Goal: Information Seeking & Learning: Check status

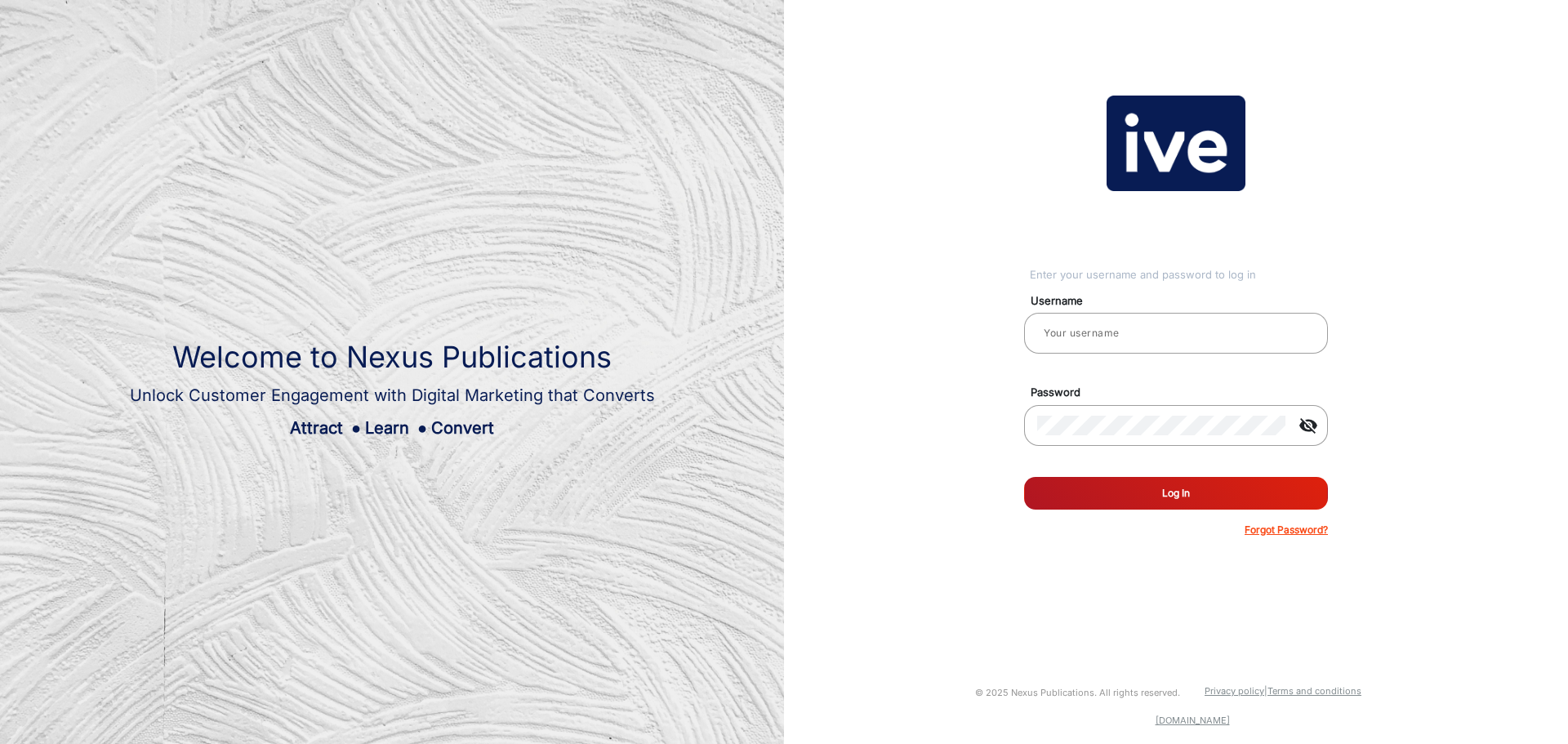
type input "[PERSON_NAME].[PERSON_NAME]"
drag, startPoint x: 1084, startPoint y: 481, endPoint x: 1027, endPoint y: 458, distance: 61.5
click at [1083, 481] on button "Log In" at bounding box center [1176, 493] width 304 height 32
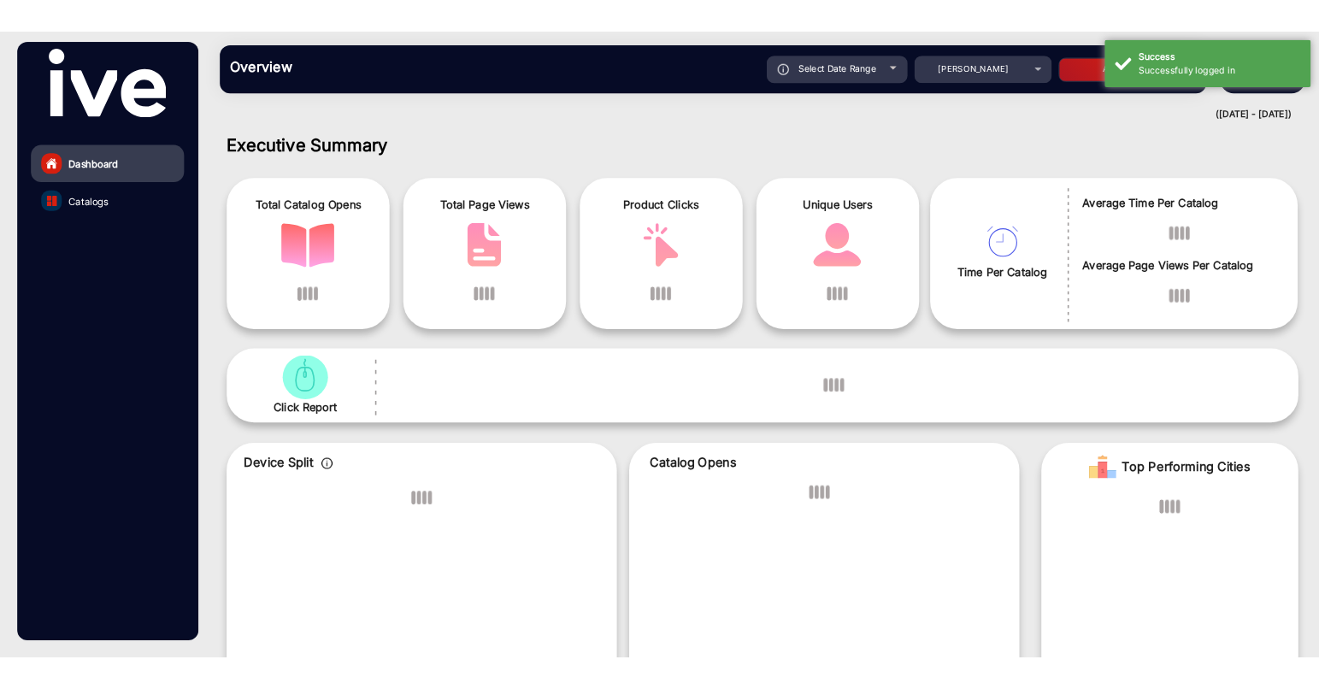
scroll to position [13, 0]
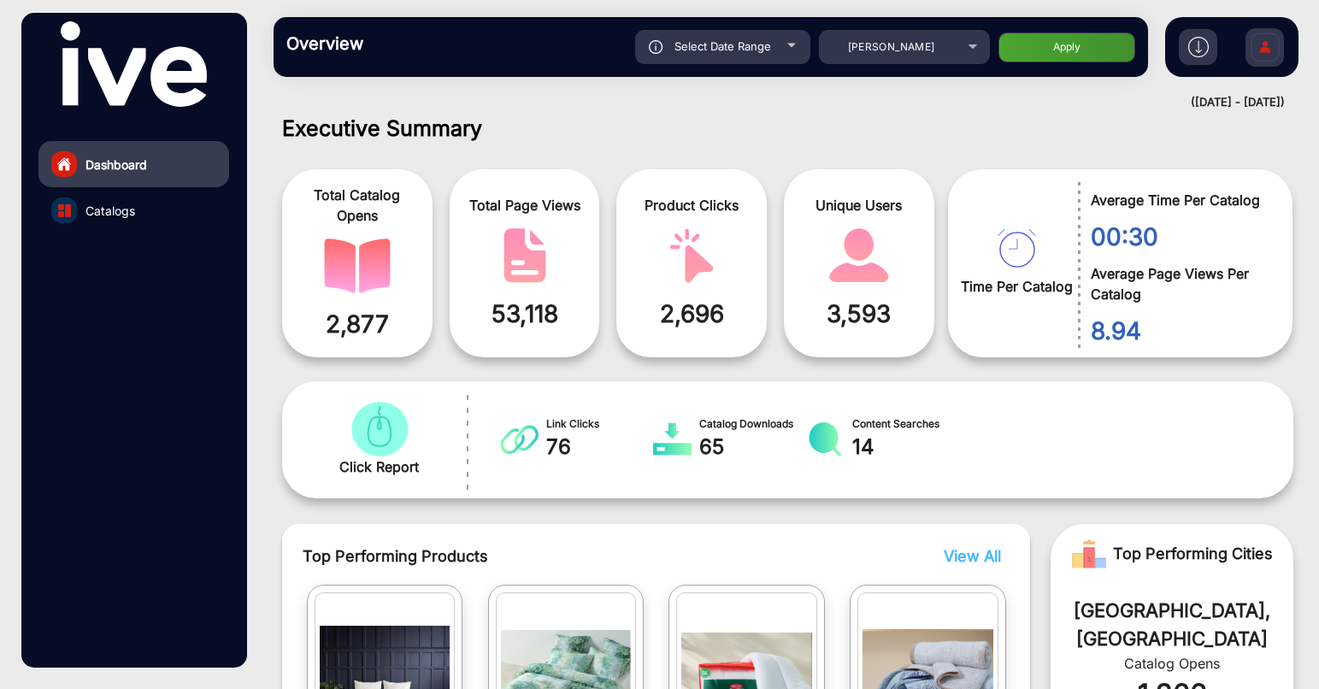
click at [794, 36] on div "Select Date Range" at bounding box center [722, 47] width 175 height 34
type input "[DATE]"
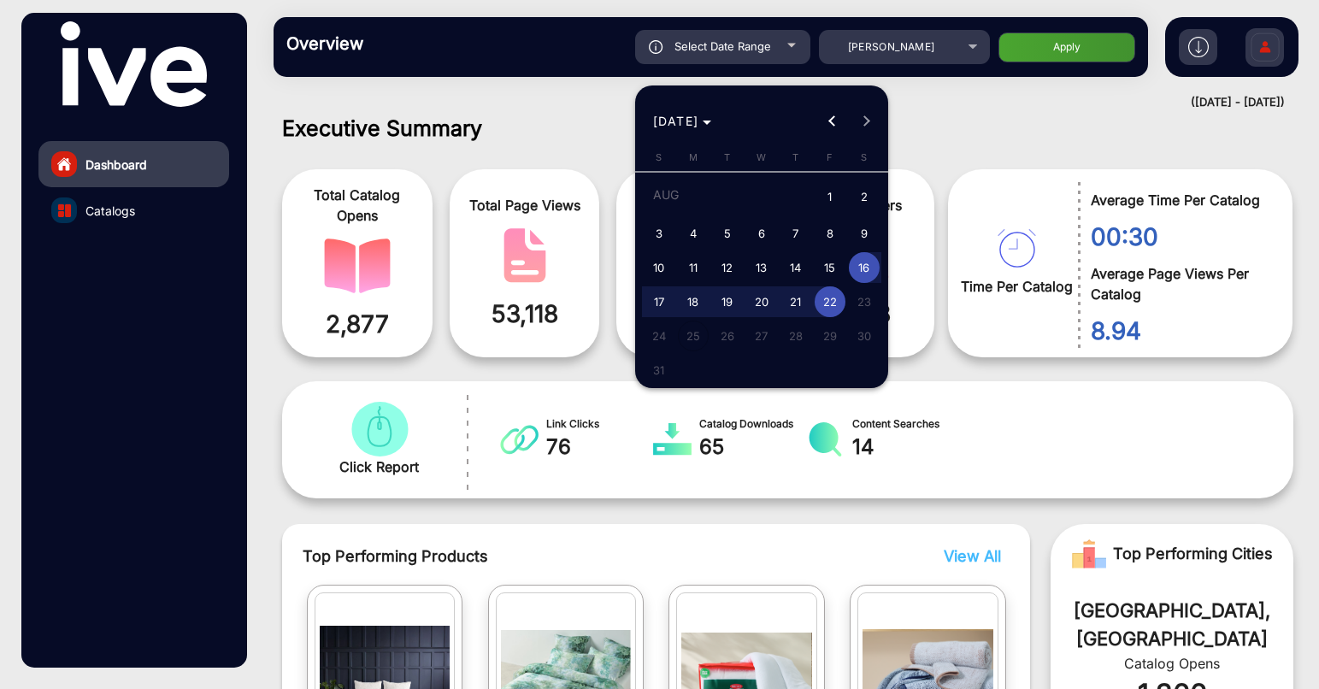
click at [797, 267] on span "14" at bounding box center [795, 267] width 31 height 31
type input "[DATE]"
click at [818, 300] on span "22" at bounding box center [830, 301] width 31 height 31
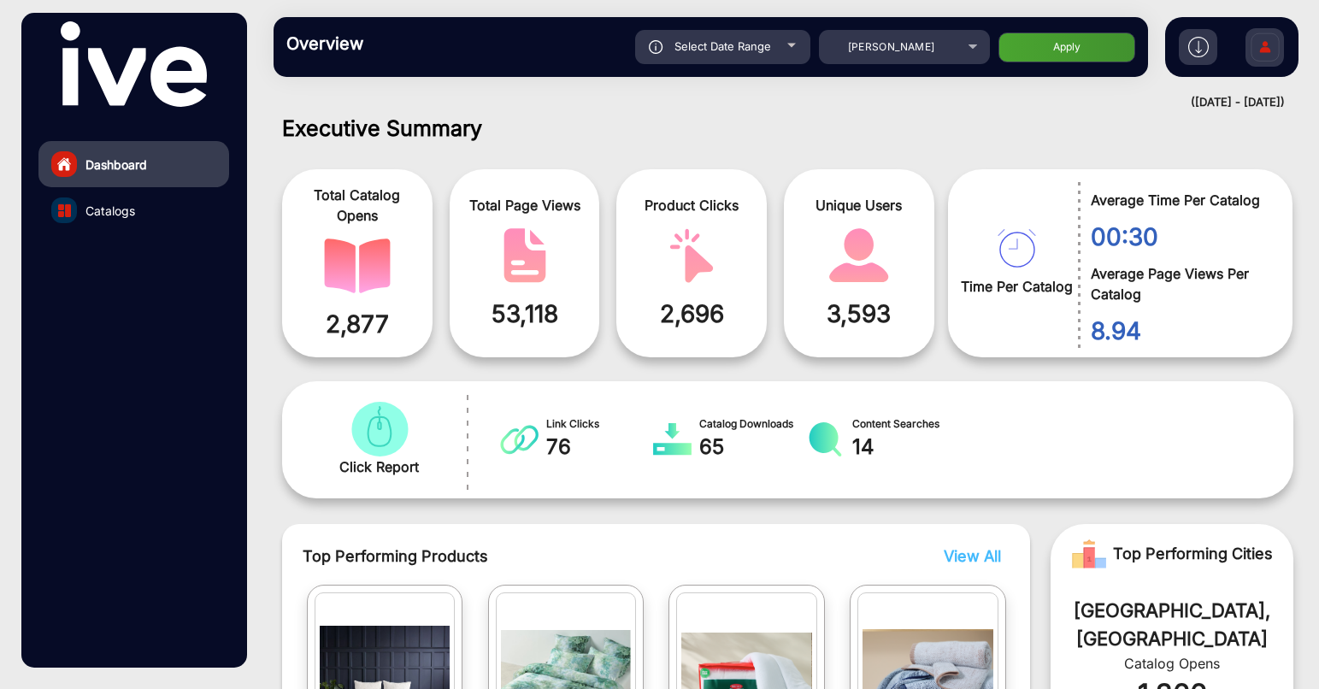
type input "[DATE]"
click at [1098, 49] on button "Apply" at bounding box center [1066, 47] width 137 height 30
type input "[DATE]"
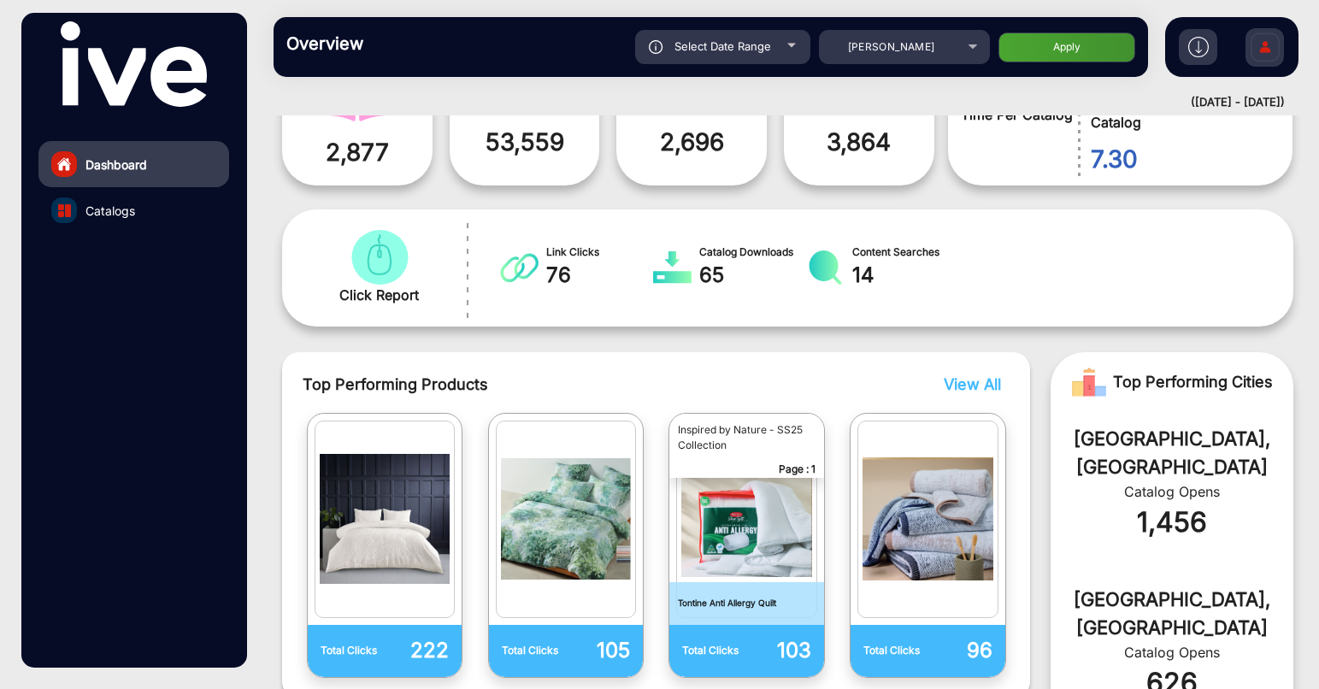
scroll to position [0, 0]
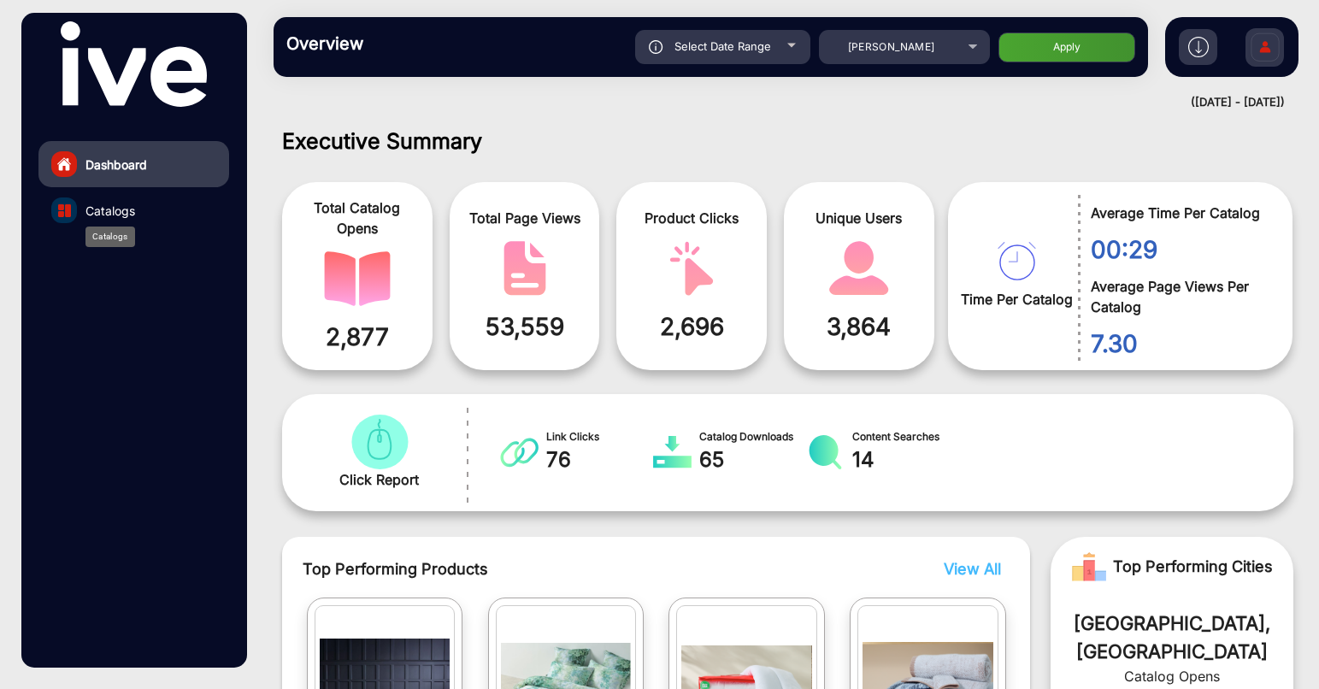
click at [135, 214] on span "Catalogs" at bounding box center [110, 211] width 50 height 18
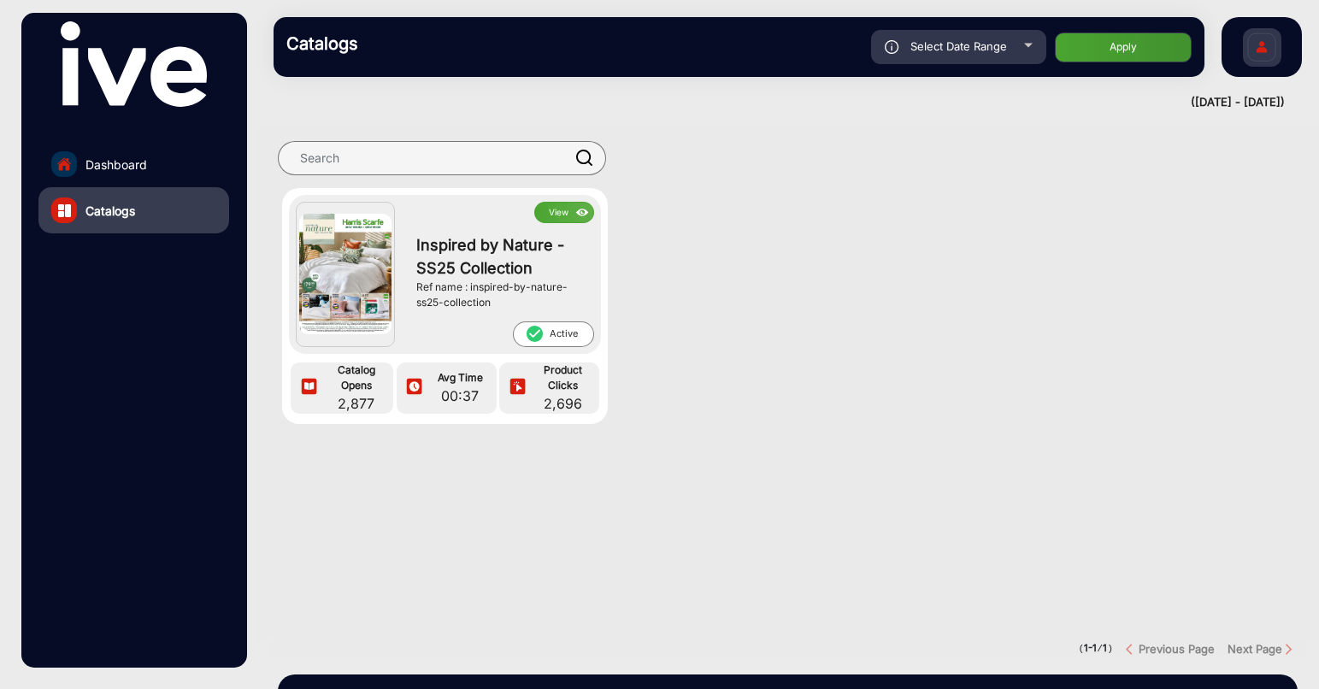
click at [456, 244] on span "Inspired by Nature - SS25 Collection" at bounding box center [500, 256] width 169 height 46
click at [570, 209] on button "View" at bounding box center [564, 212] width 60 height 21
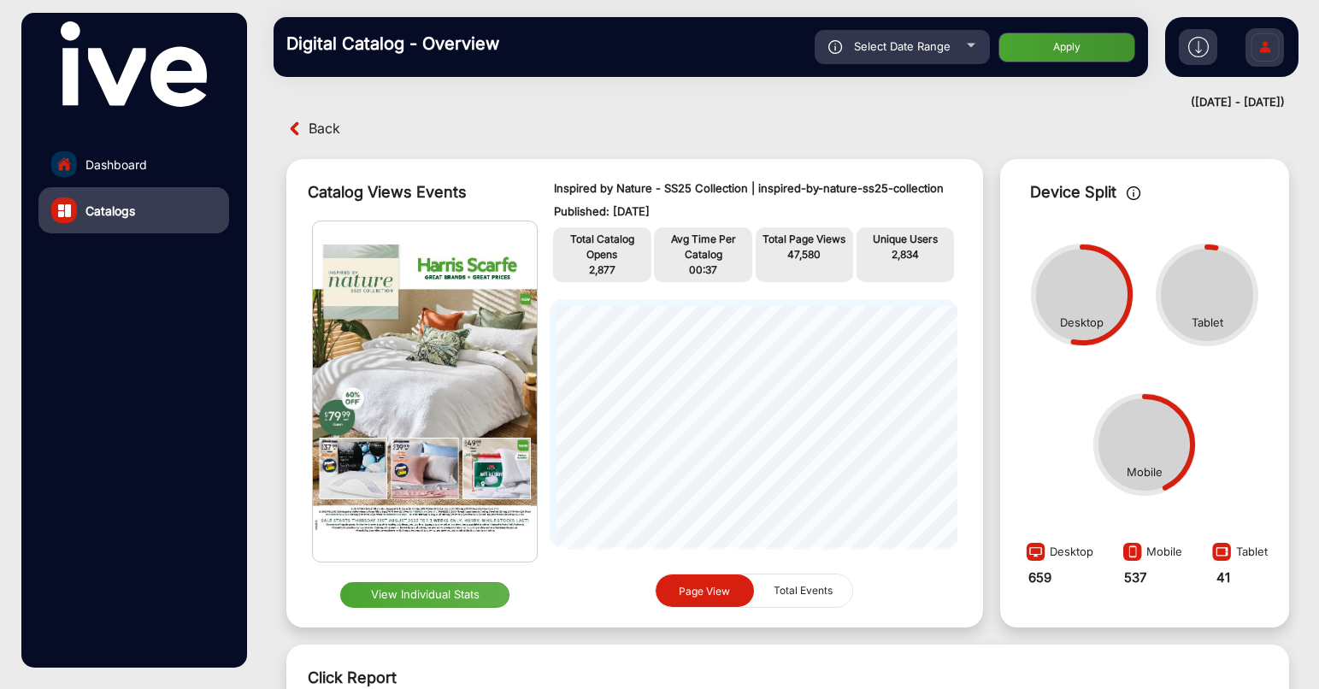
click at [975, 57] on div "Select Date Range" at bounding box center [902, 47] width 175 height 34
type input "[DATE]"
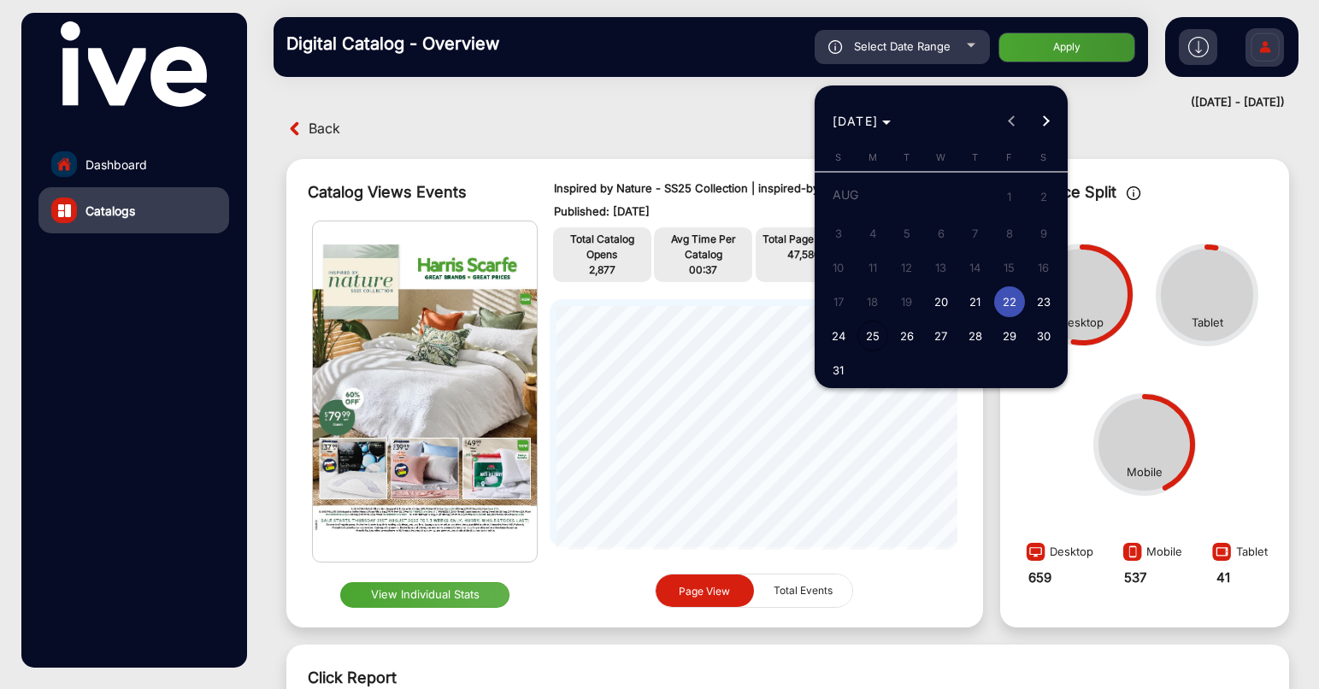
click at [1004, 303] on span "22" at bounding box center [1009, 301] width 31 height 31
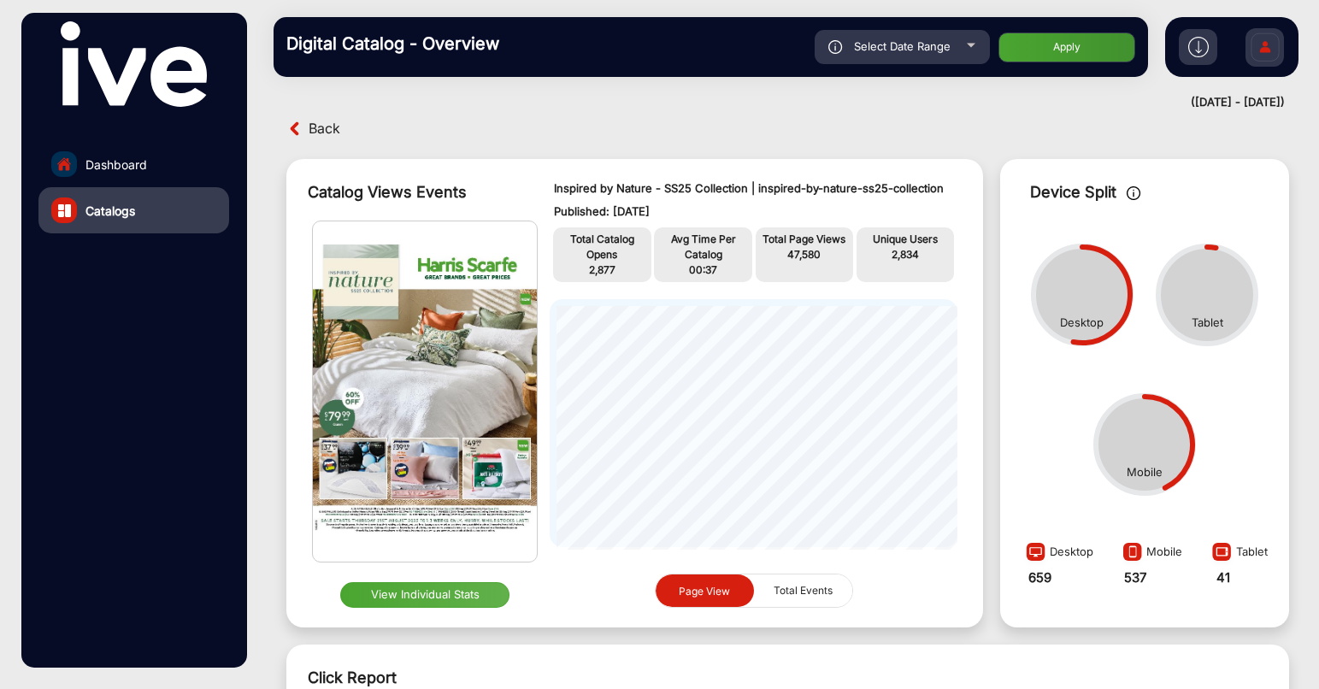
type input "[DATE]"
click at [945, 48] on span "Select Date Range" at bounding box center [902, 46] width 97 height 14
type input "[DATE]"
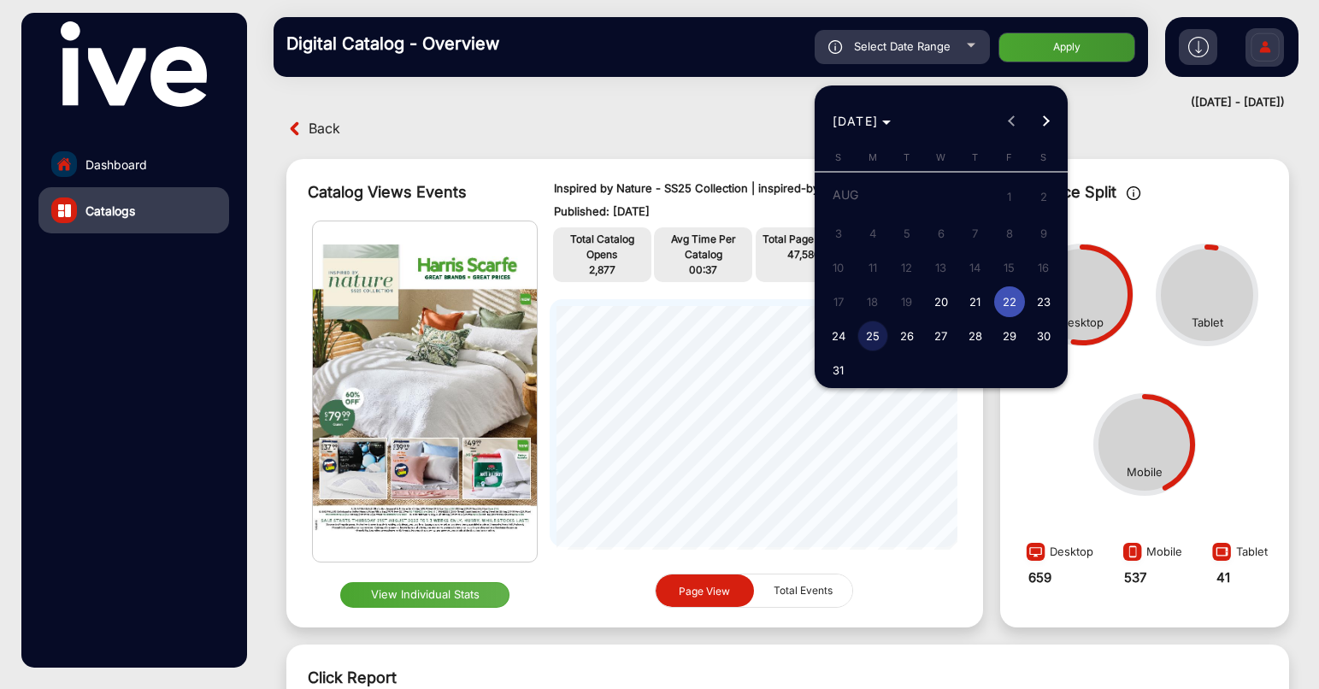
click at [975, 301] on span "21" at bounding box center [975, 301] width 31 height 31
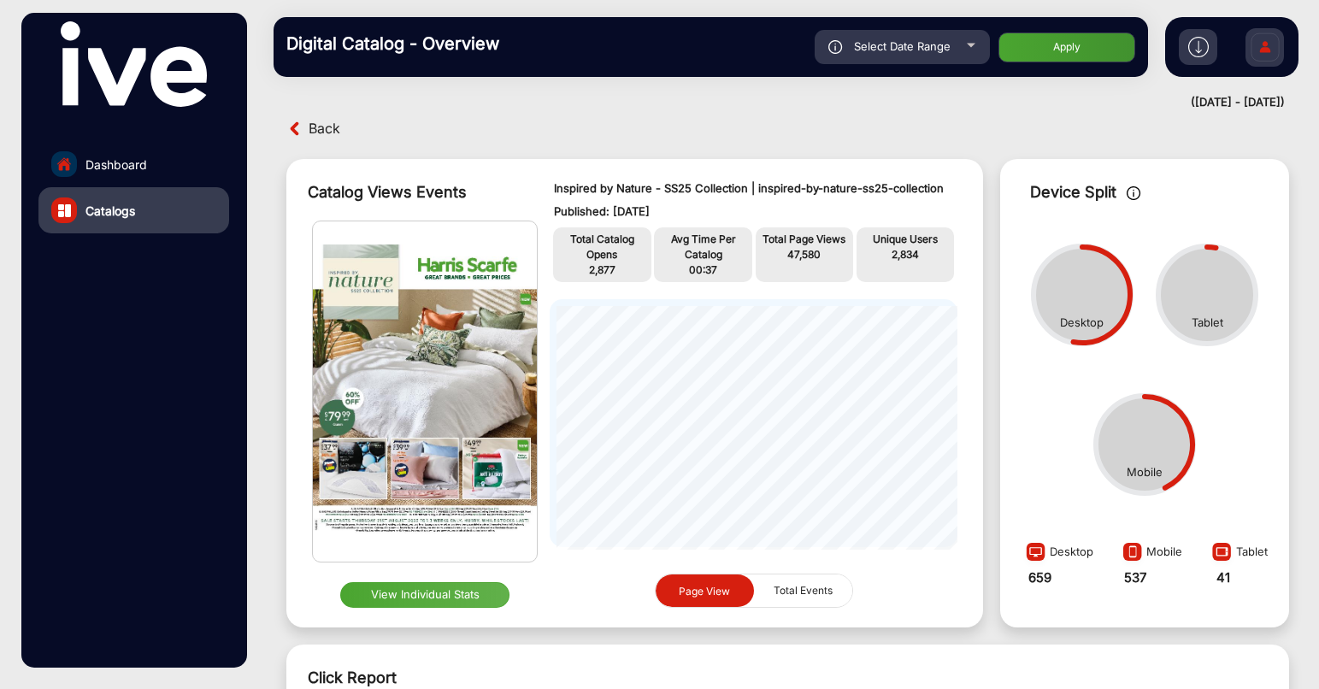
type input "[DATE]"
click at [922, 43] on span "Select Date Range" at bounding box center [902, 46] width 97 height 14
type input "[DATE]"
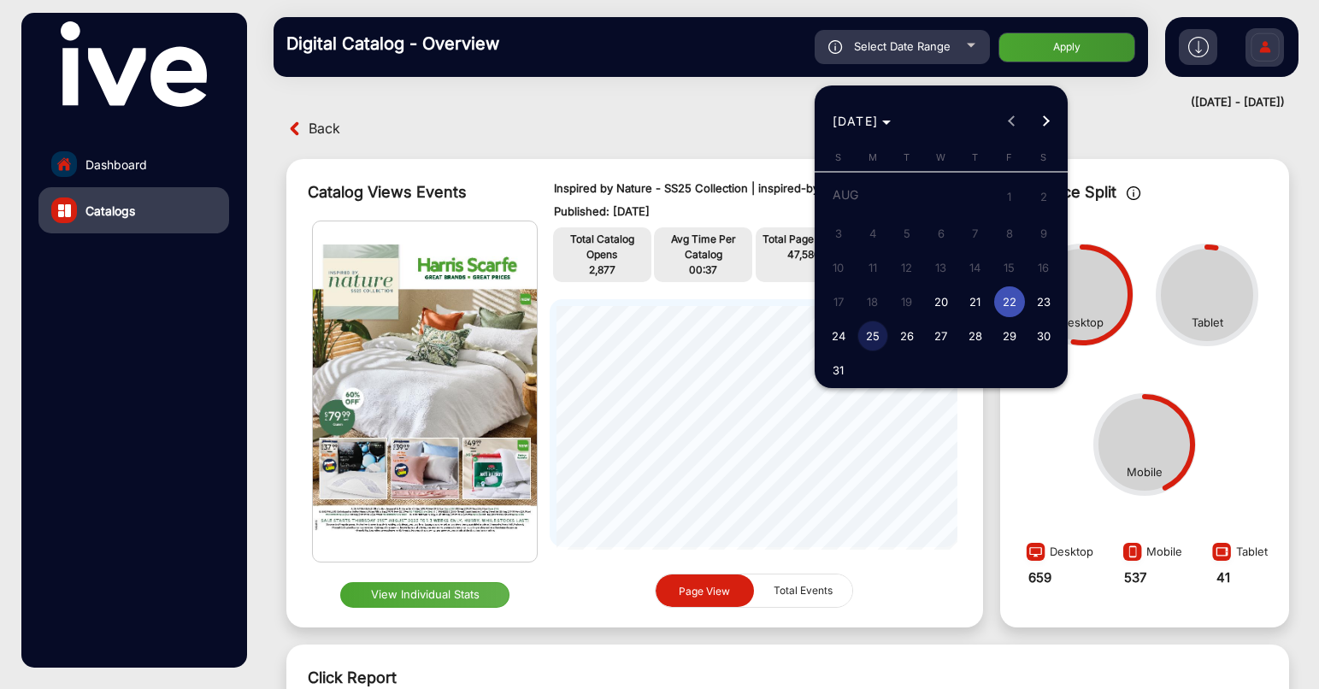
click at [970, 307] on span "21" at bounding box center [975, 301] width 31 height 31
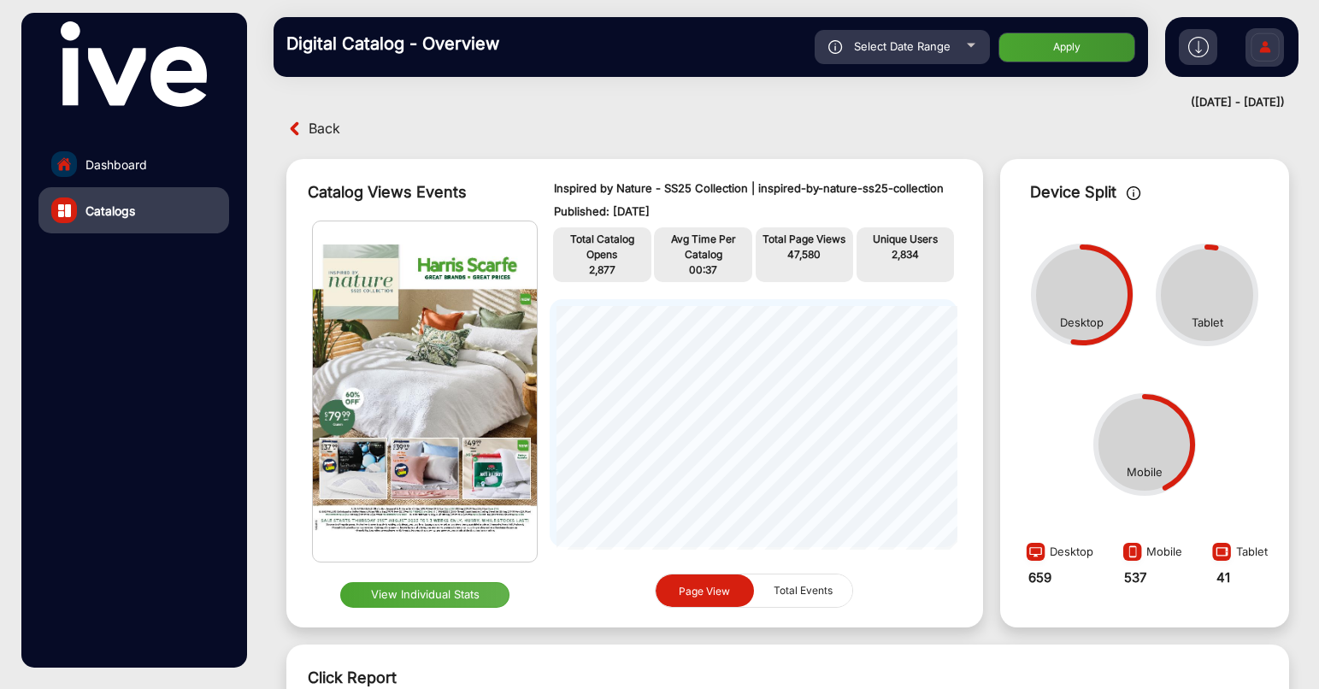
type input "[DATE]"
click at [932, 52] on span "Select Date Range" at bounding box center [902, 46] width 97 height 14
type input "[DATE]"
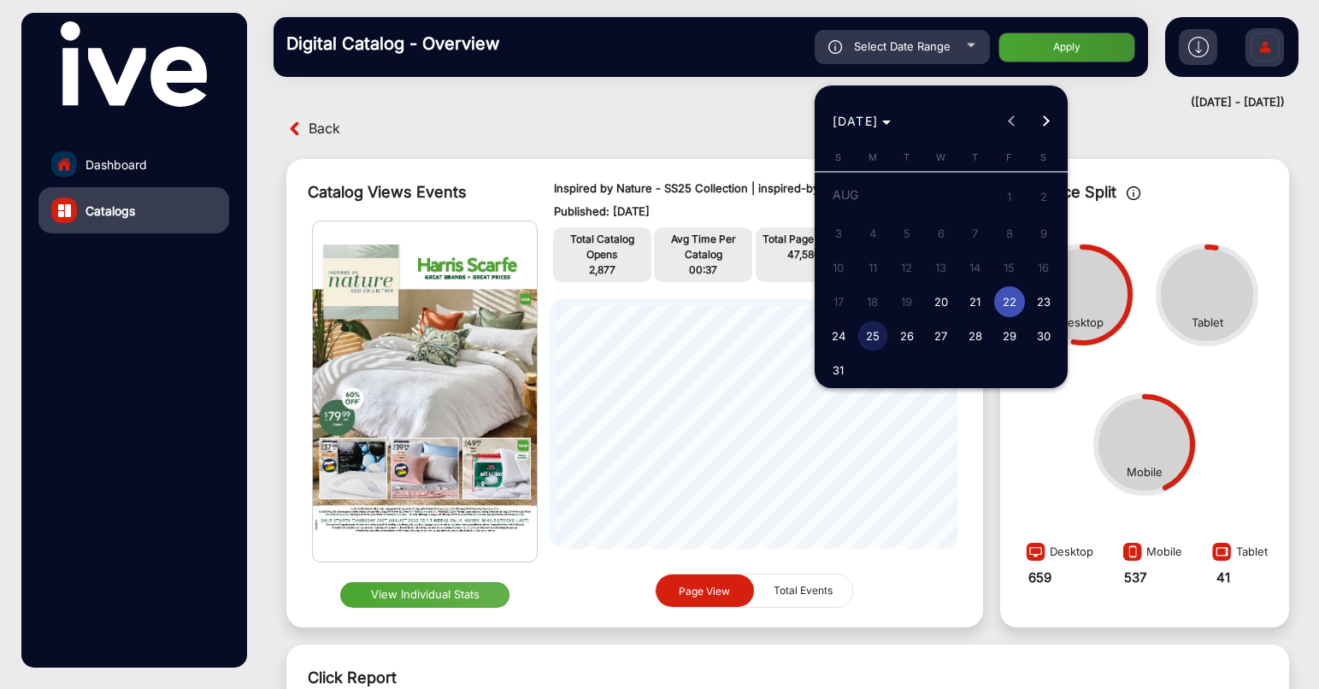
click at [694, 163] on div at bounding box center [659, 344] width 1319 height 689
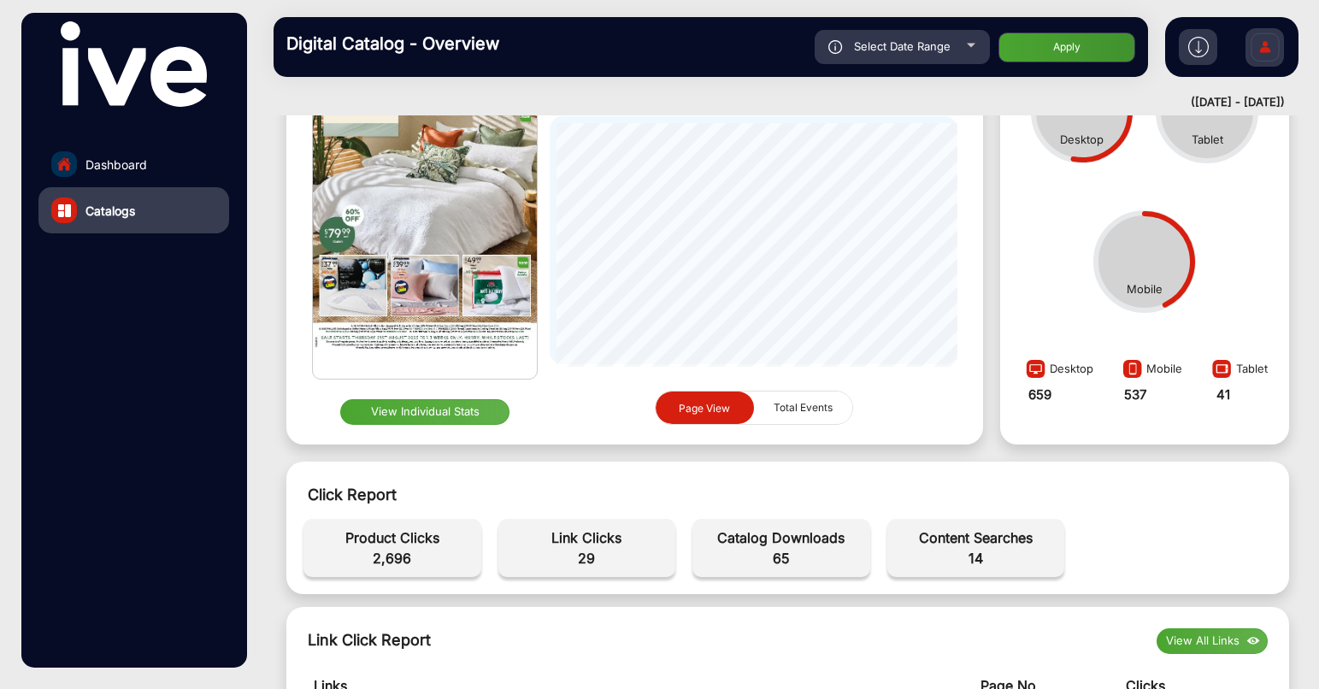
scroll to position [195, 0]
click at [438, 187] on img at bounding box center [425, 209] width 224 height 340
click at [474, 418] on button "View Individual Stats" at bounding box center [424, 413] width 169 height 26
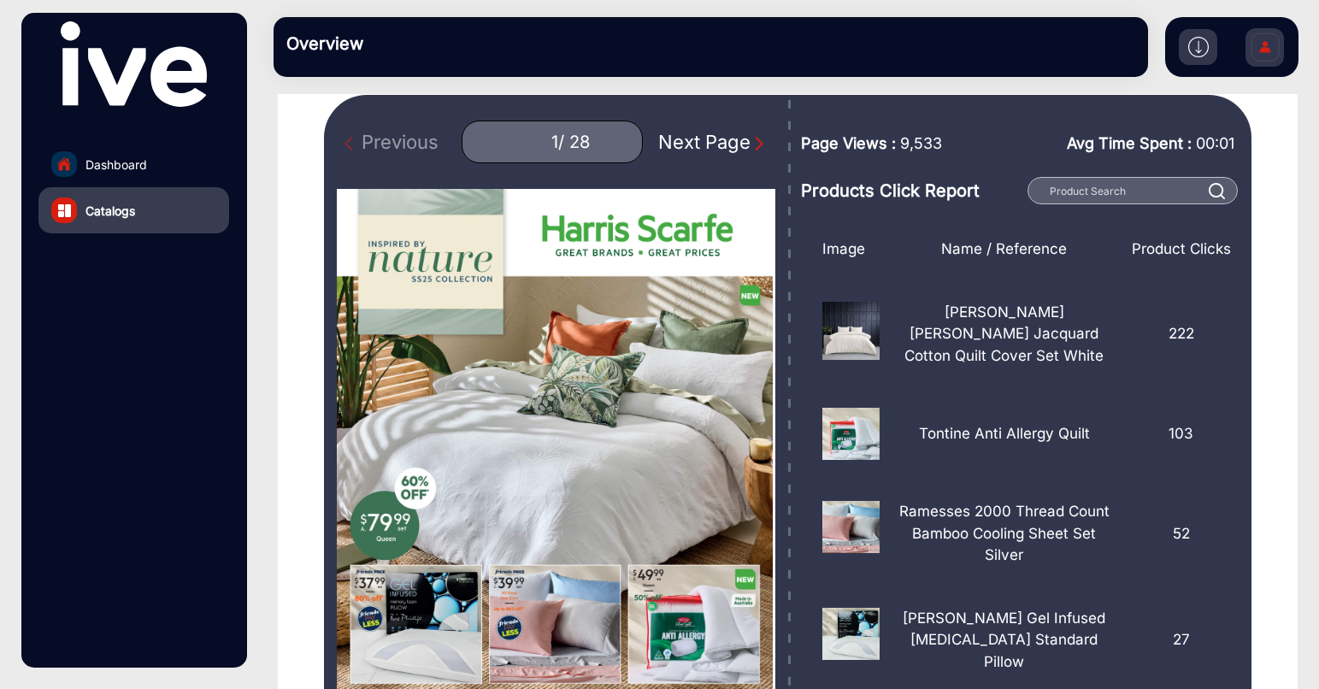
scroll to position [109, 0]
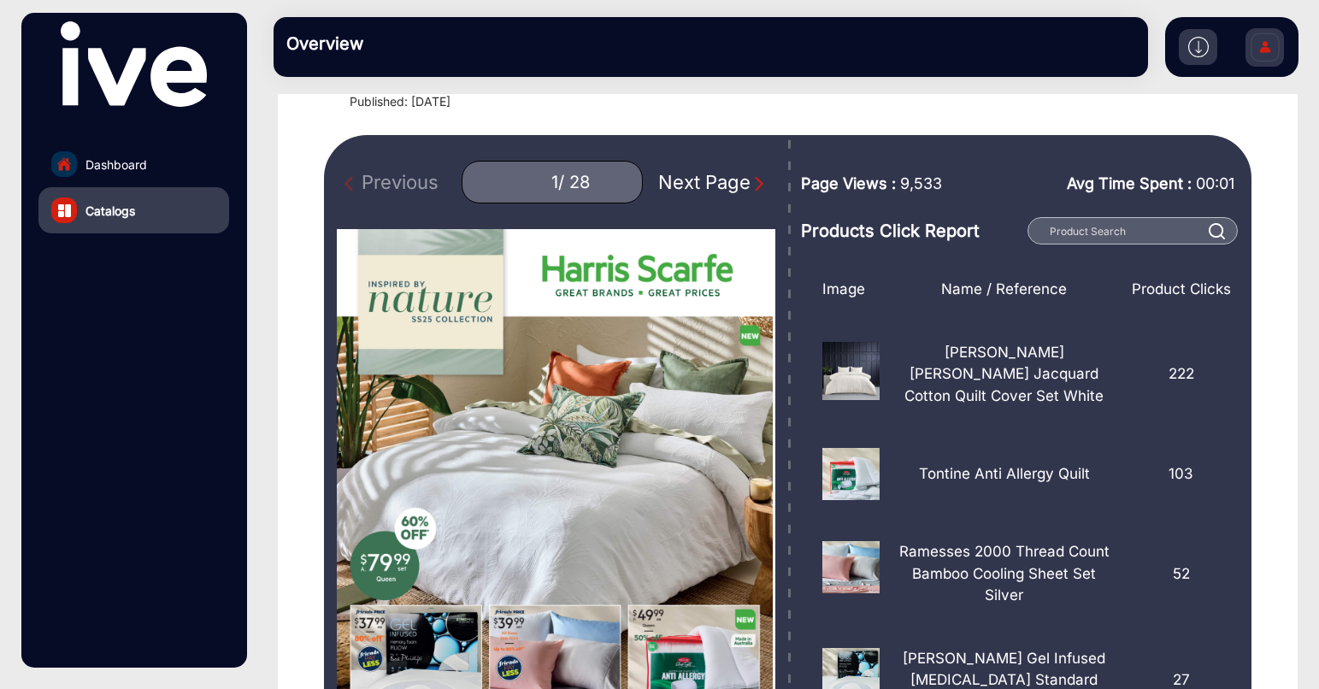
click at [558, 176] on div "/ 28" at bounding box center [574, 182] width 32 height 21
drag, startPoint x: 556, startPoint y: 180, endPoint x: 516, endPoint y: 186, distance: 39.9
click at [516, 186] on div "1 / 28" at bounding box center [552, 182] width 181 height 43
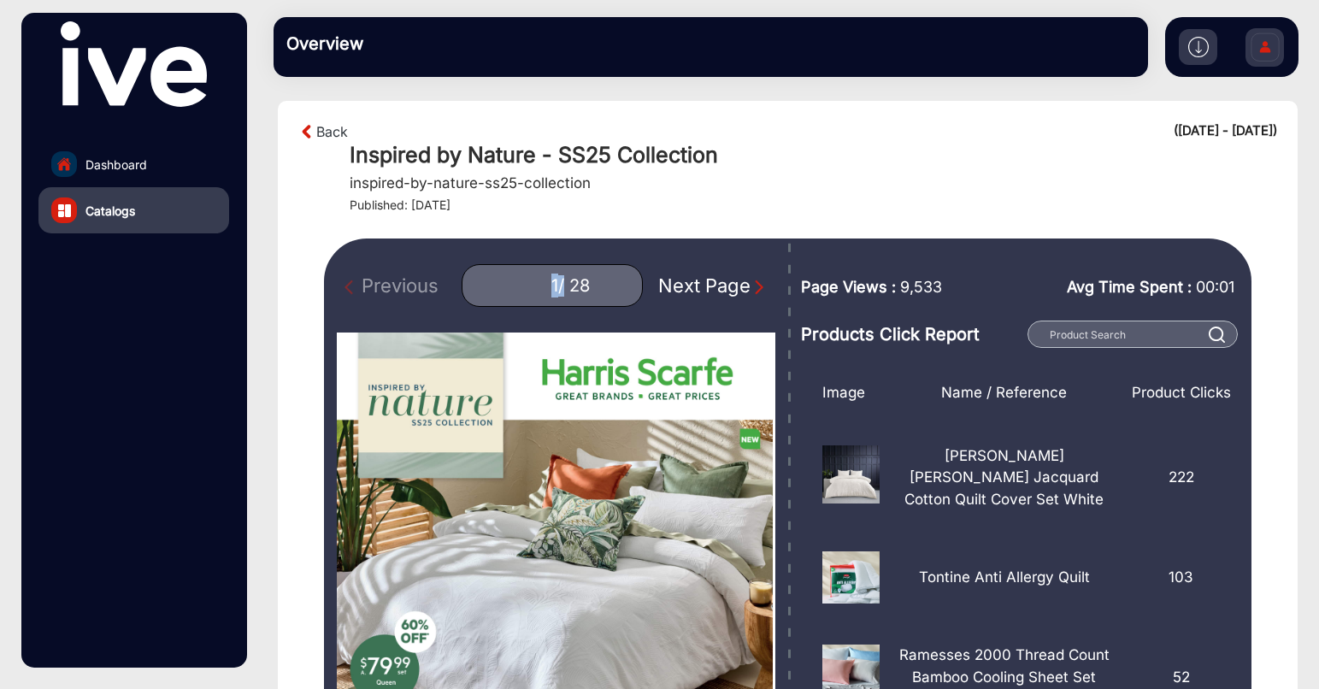
scroll to position [0, 0]
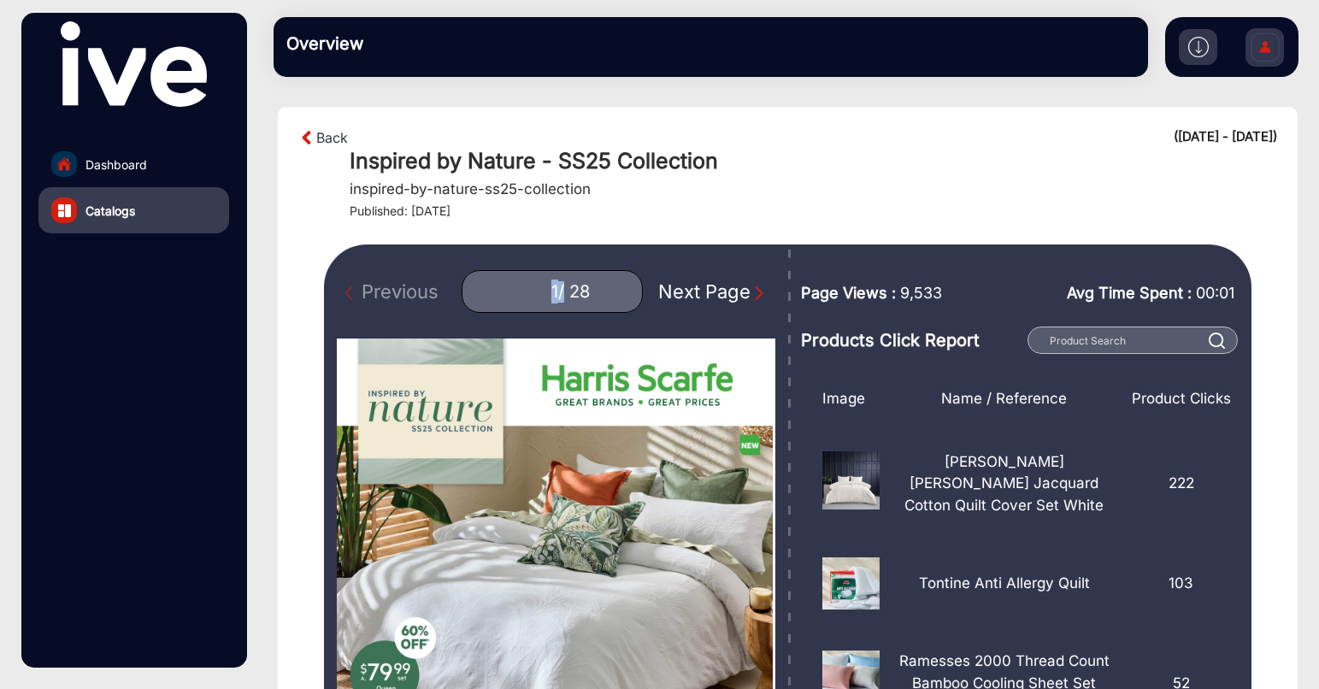
click at [515, 260] on div "Previous 1 / 28 Next Page" at bounding box center [556, 580] width 464 height 673
click at [558, 300] on div "/ 28" at bounding box center [574, 291] width 32 height 21
drag, startPoint x: 551, startPoint y: 293, endPoint x: 497, endPoint y: 297, distance: 54.0
click at [497, 297] on div "1 / 28" at bounding box center [552, 291] width 181 height 43
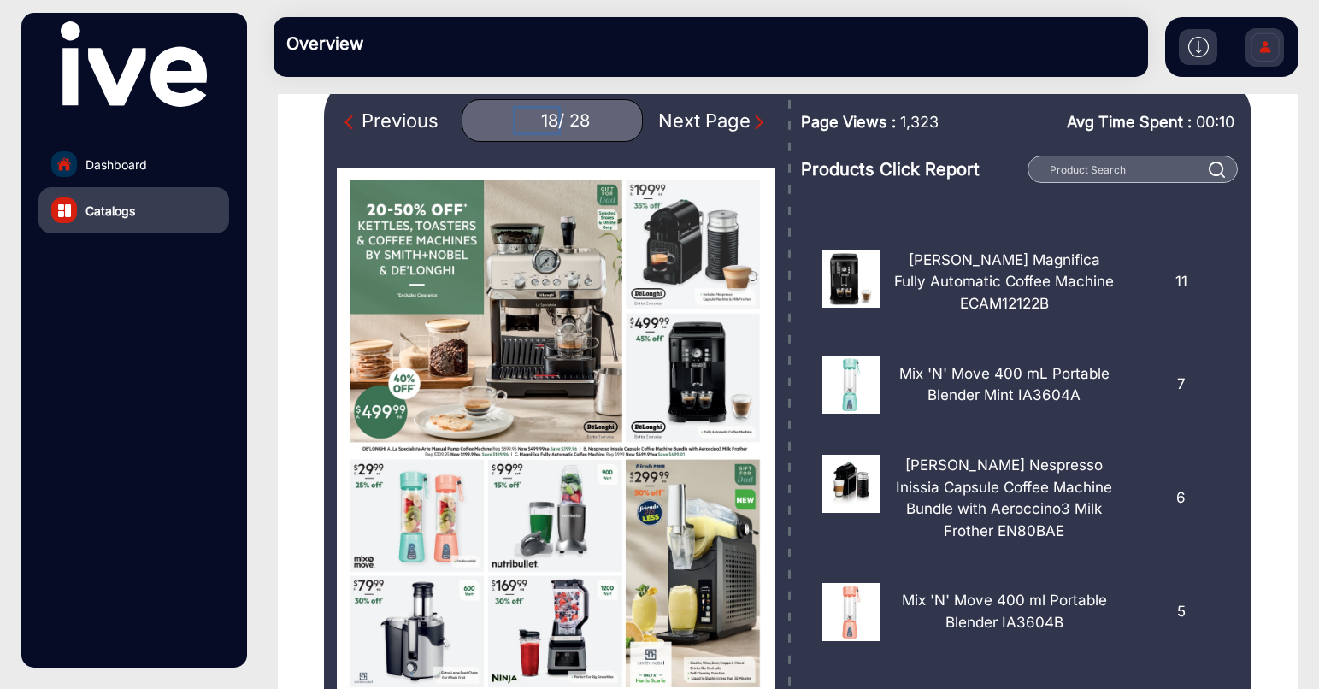
scroll to position [171, 0]
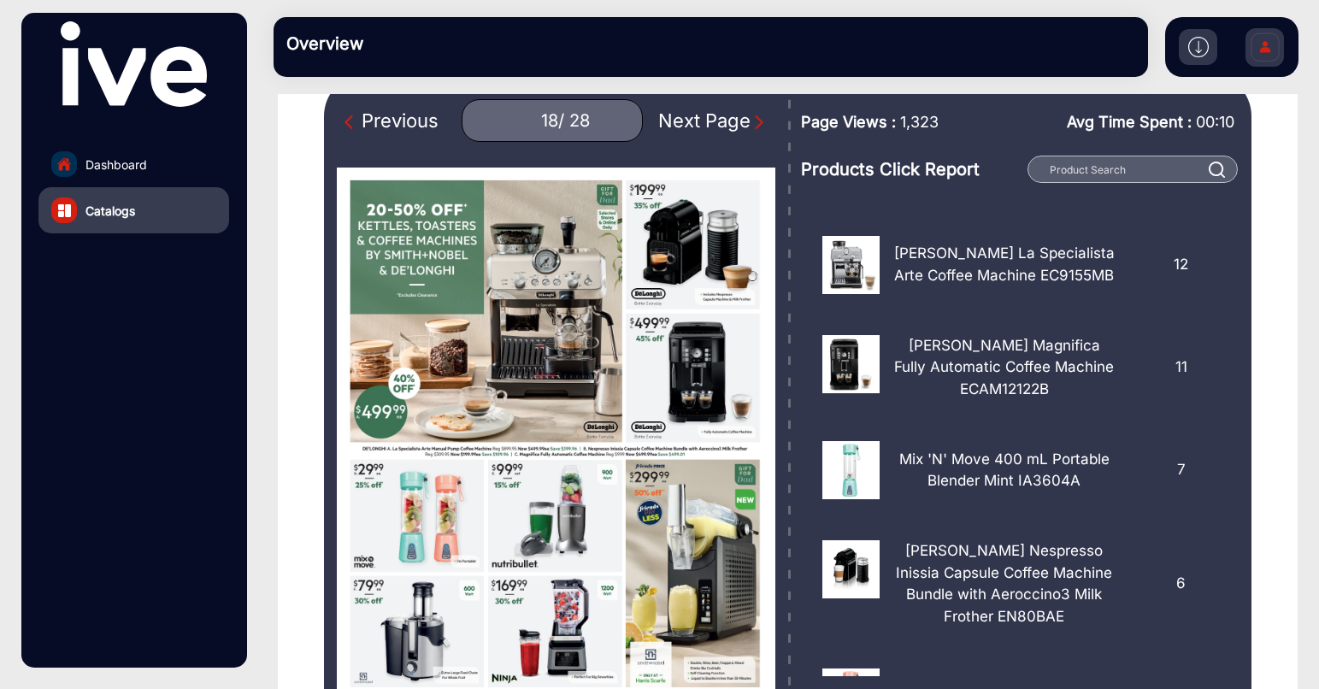
click at [745, 120] on div "Next Page" at bounding box center [712, 121] width 109 height 28
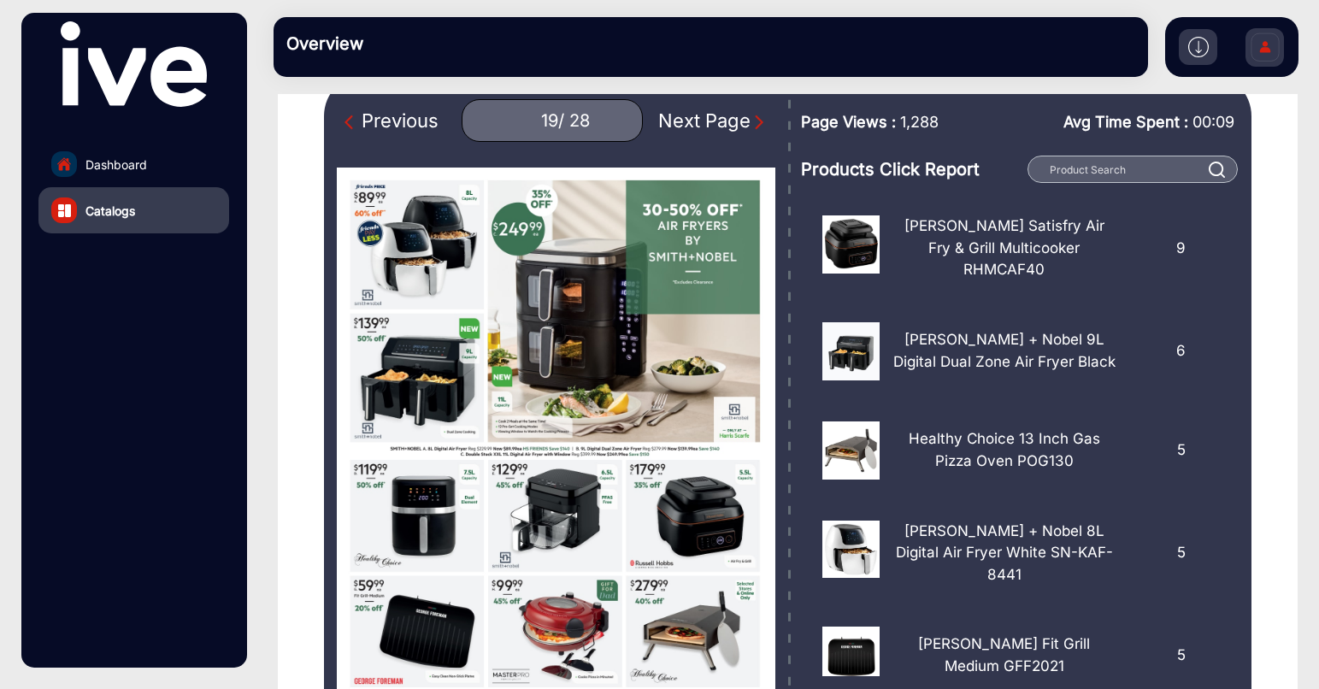
click at [745, 120] on div "Next Page" at bounding box center [712, 121] width 109 height 28
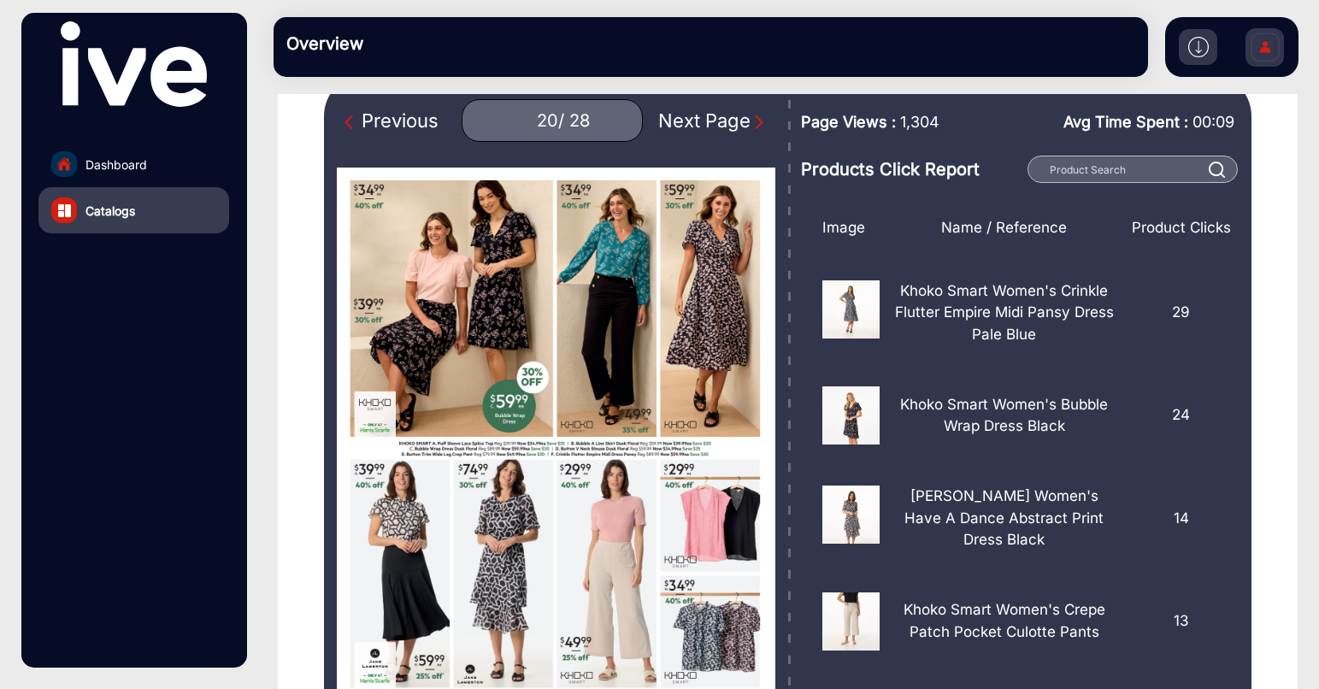
click at [759, 126] on img "Next Page" at bounding box center [759, 122] width 17 height 17
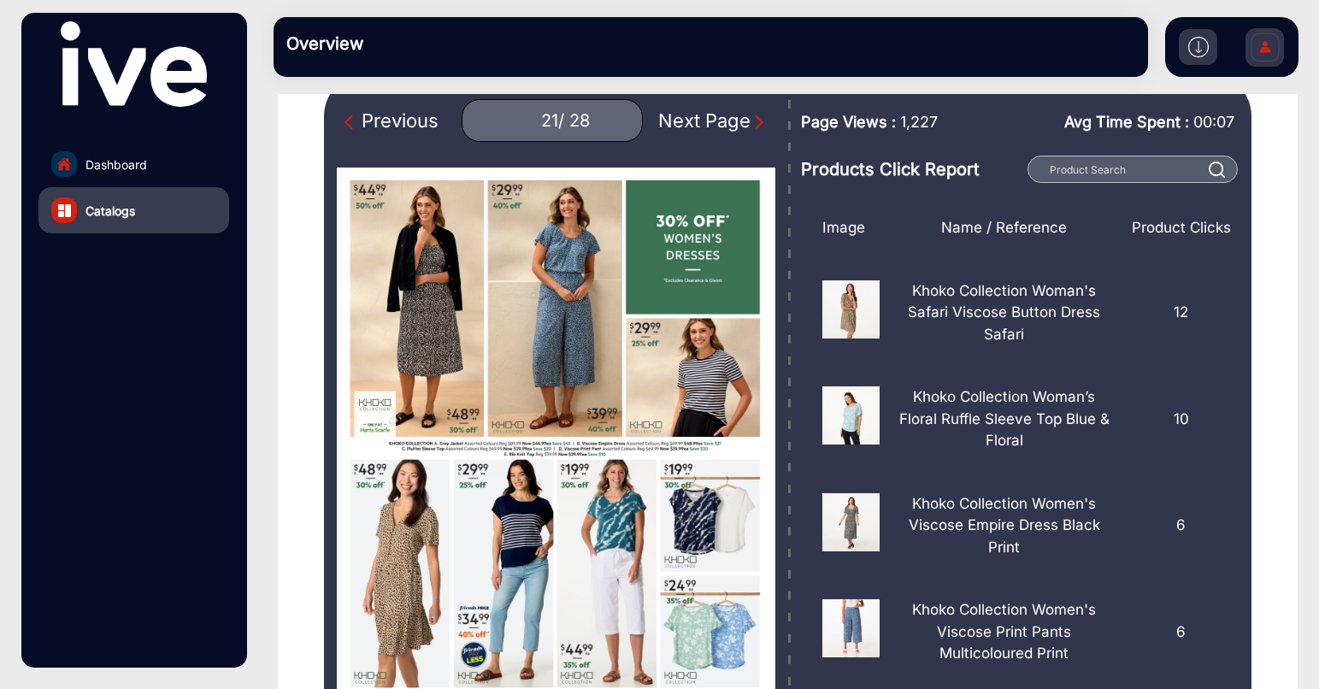
click at [759, 126] on img "Next Page" at bounding box center [759, 122] width 17 height 17
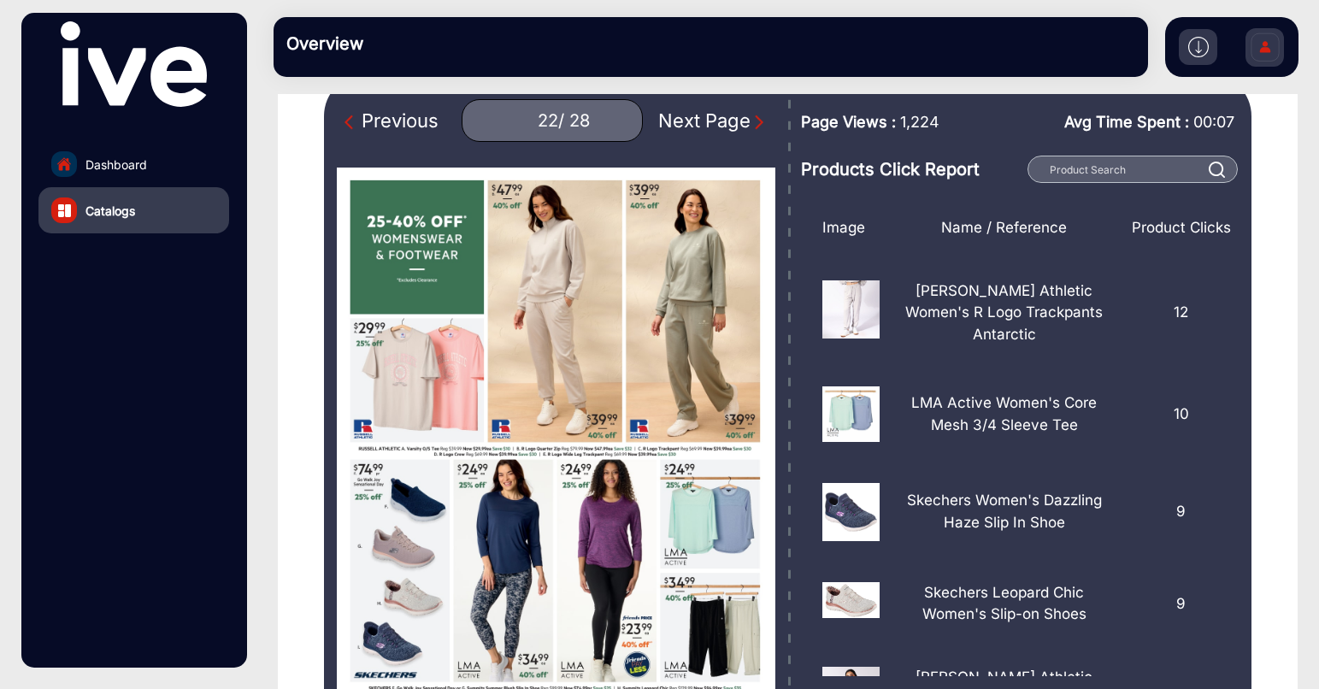
click at [759, 126] on img "Next Page" at bounding box center [759, 122] width 17 height 17
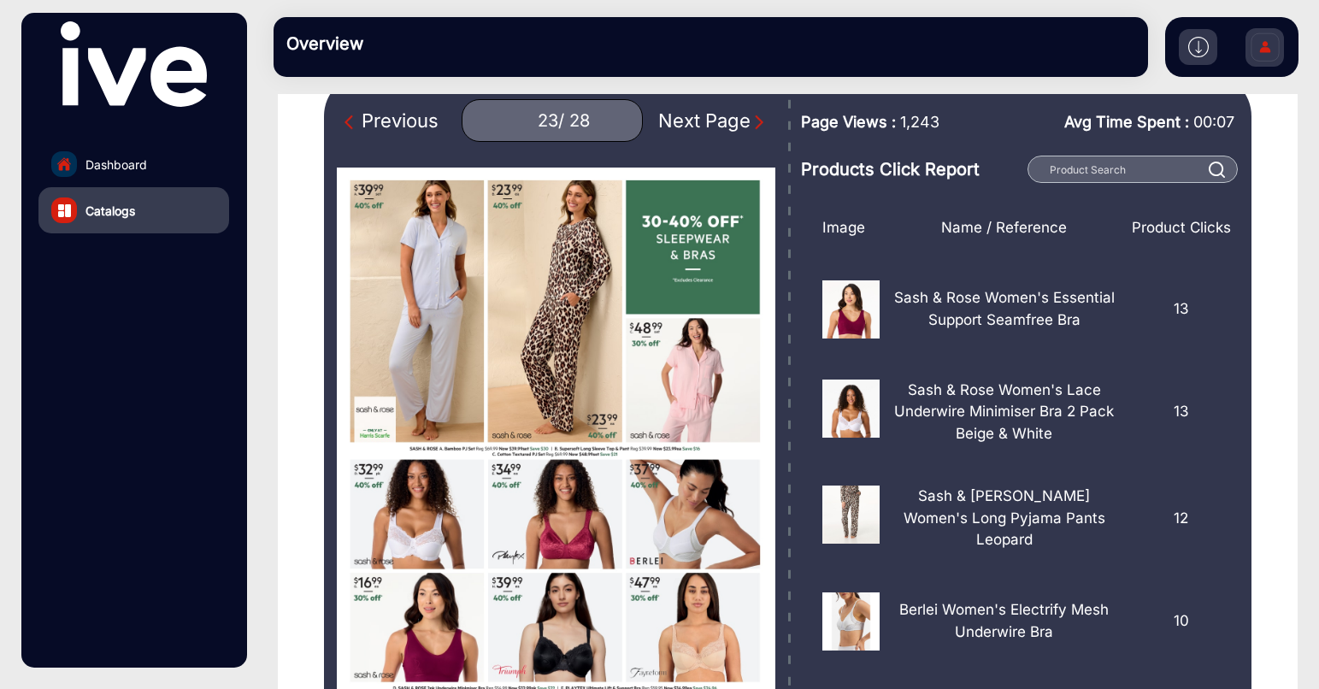
click at [759, 126] on img "Next Page" at bounding box center [759, 122] width 17 height 17
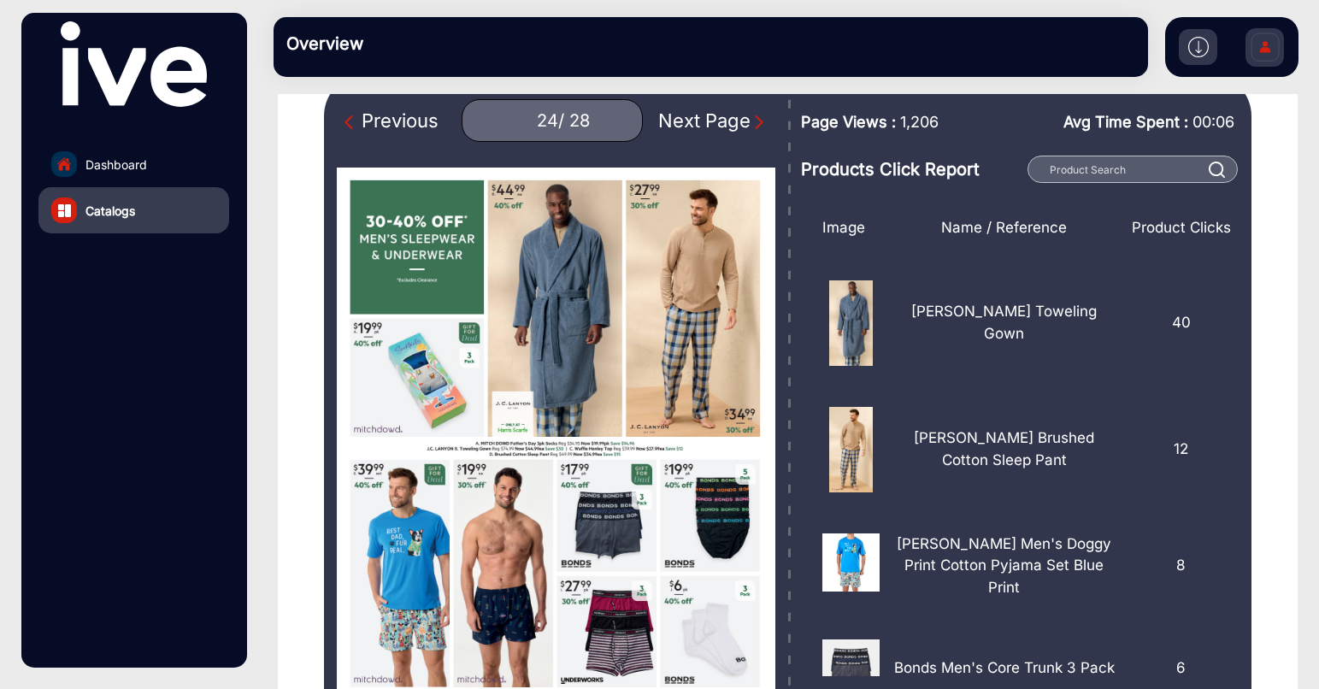
click at [757, 127] on img "Next Page" at bounding box center [759, 122] width 17 height 17
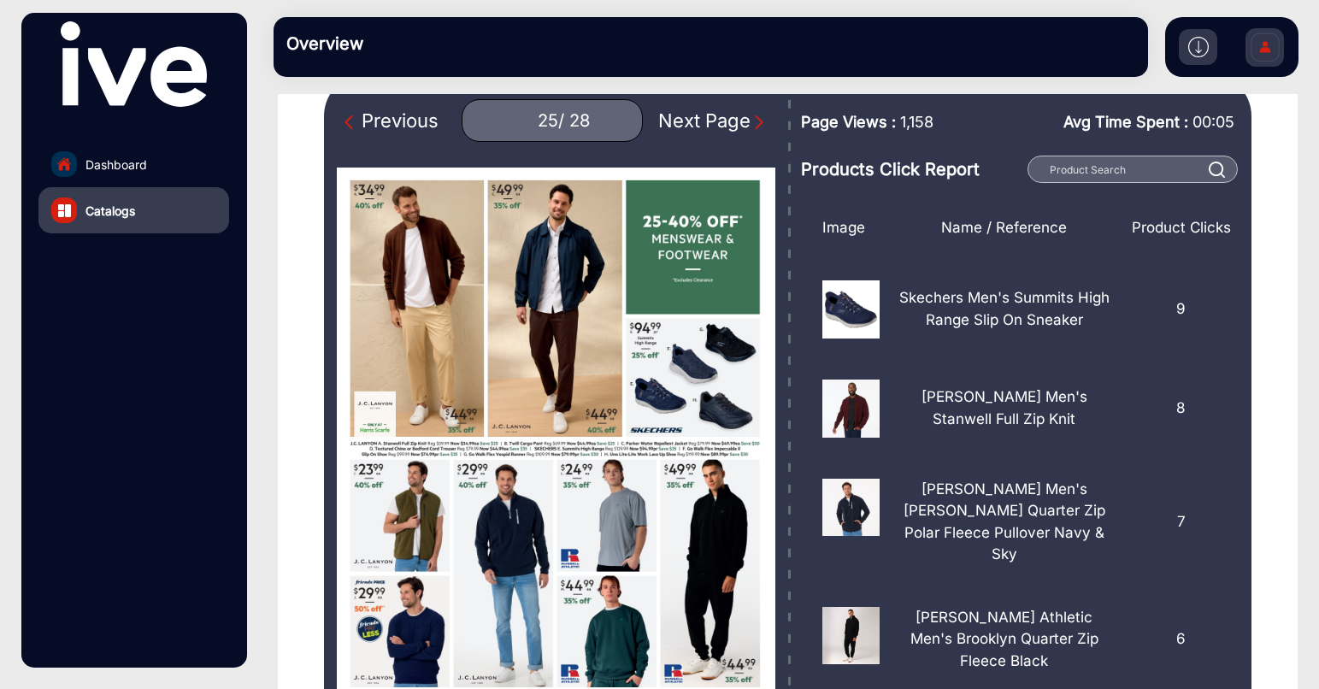
click at [757, 127] on img "Next Page" at bounding box center [759, 122] width 17 height 17
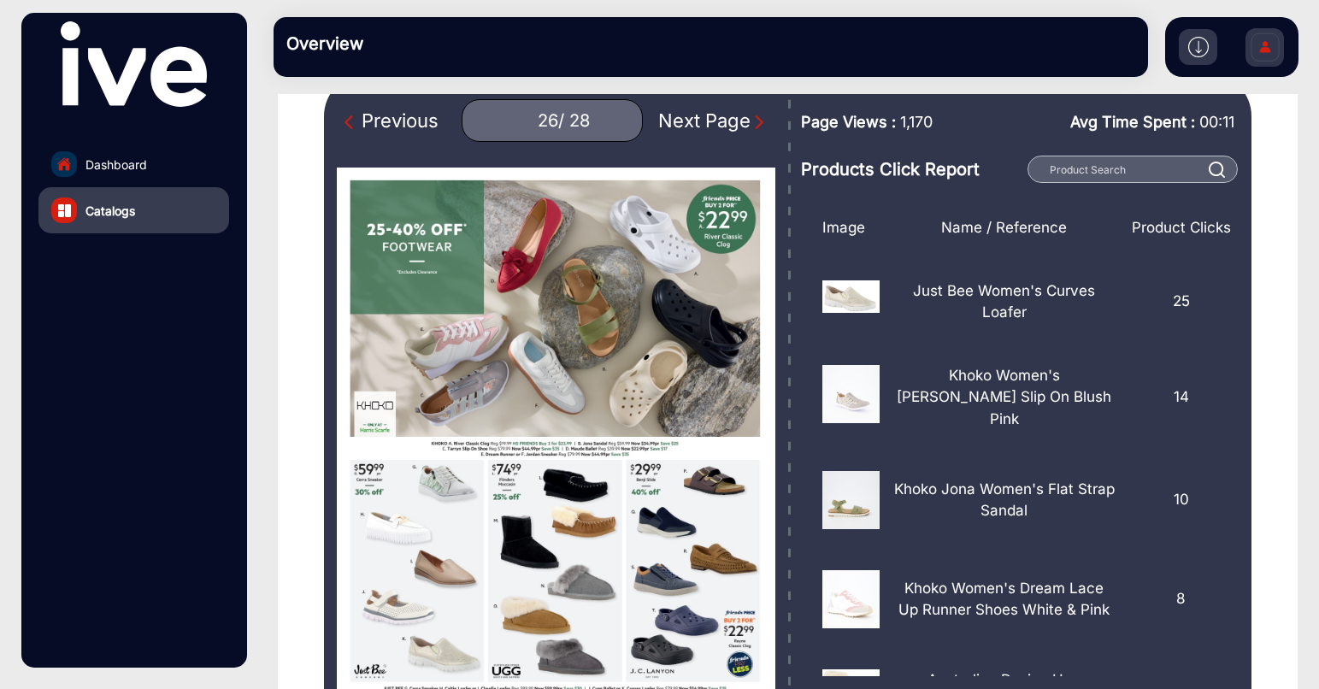
click at [757, 127] on img "Next Page" at bounding box center [759, 122] width 17 height 17
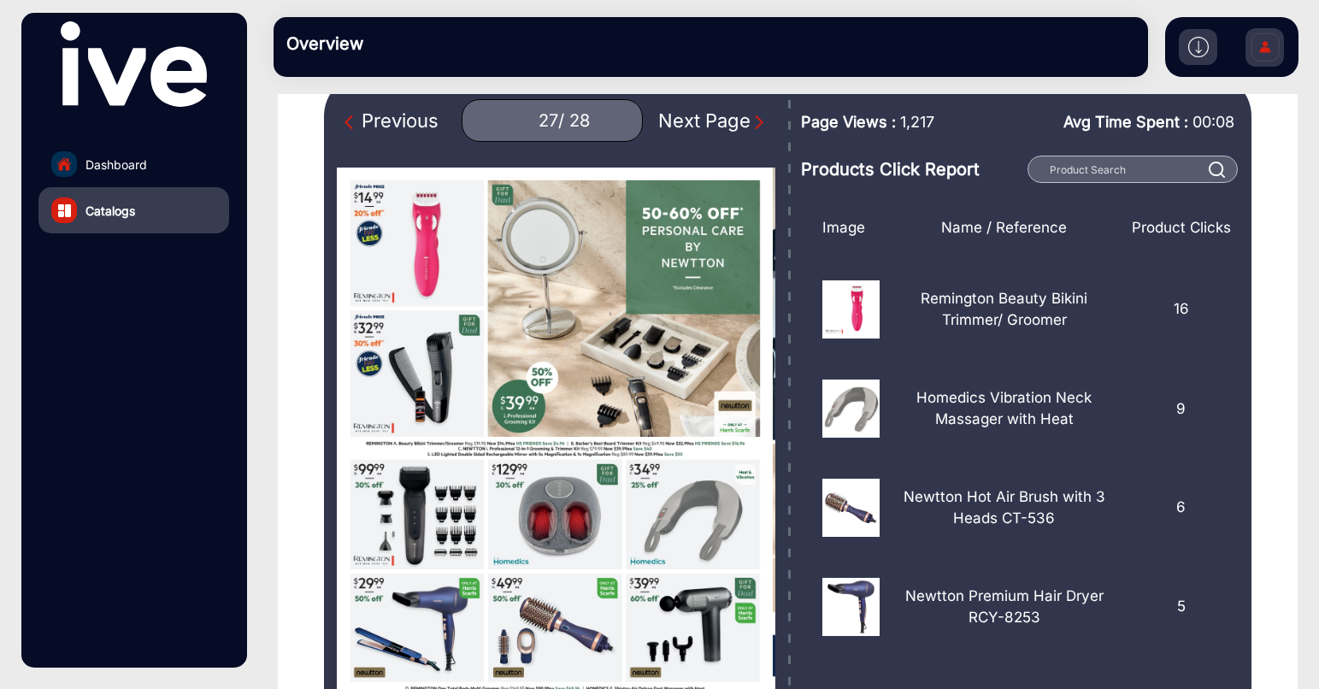
click at [757, 127] on img "Next Page" at bounding box center [759, 122] width 17 height 17
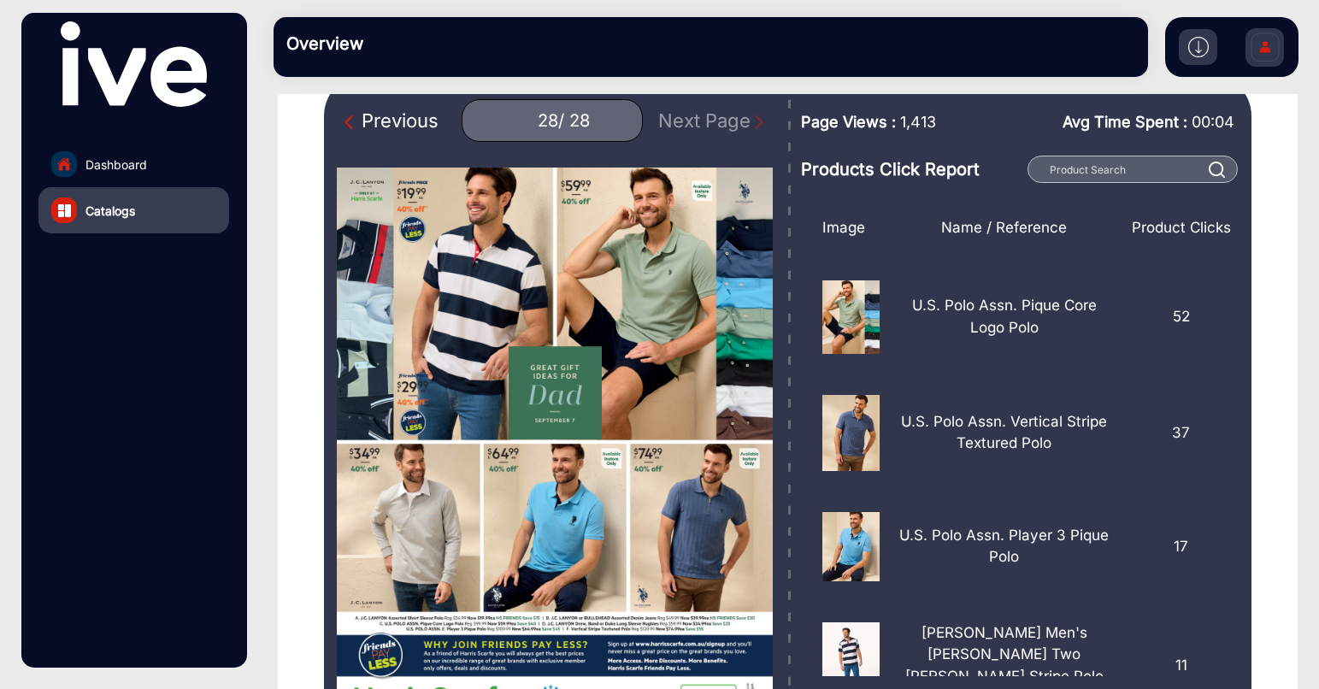
click at [345, 125] on img "Previous Page" at bounding box center [353, 122] width 17 height 17
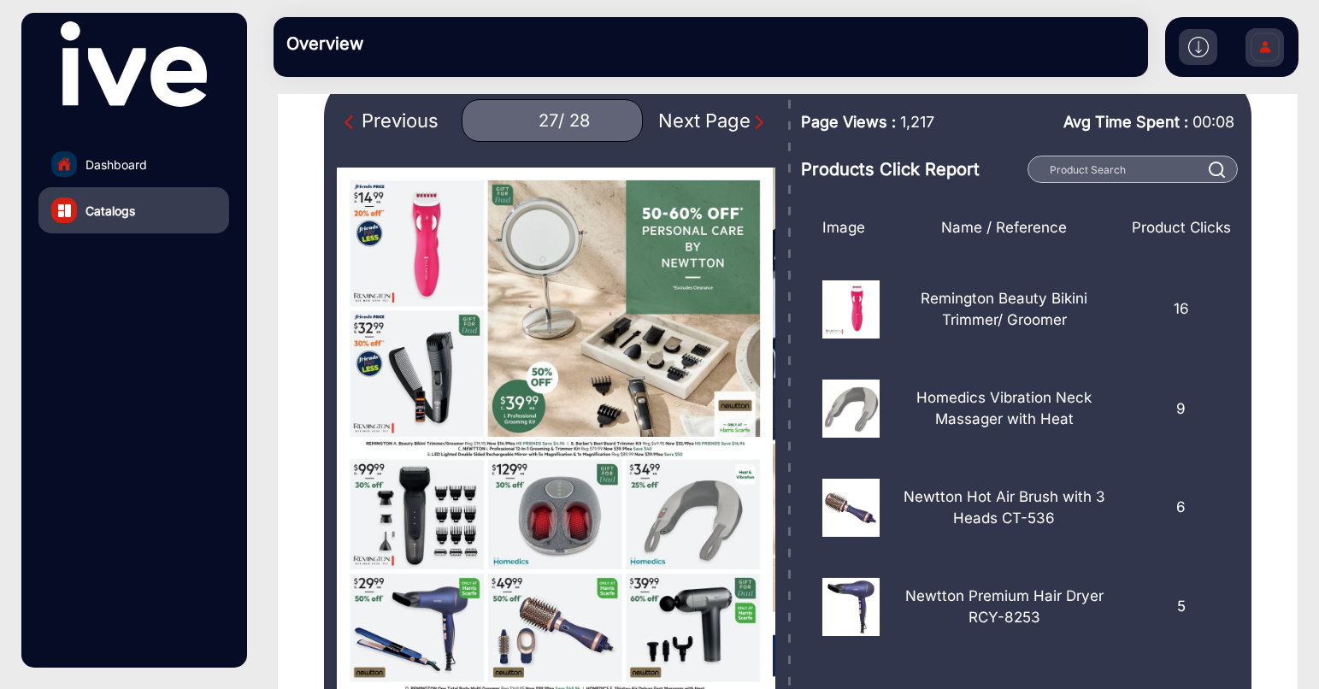
click at [345, 125] on img "Previous Page" at bounding box center [353, 122] width 17 height 17
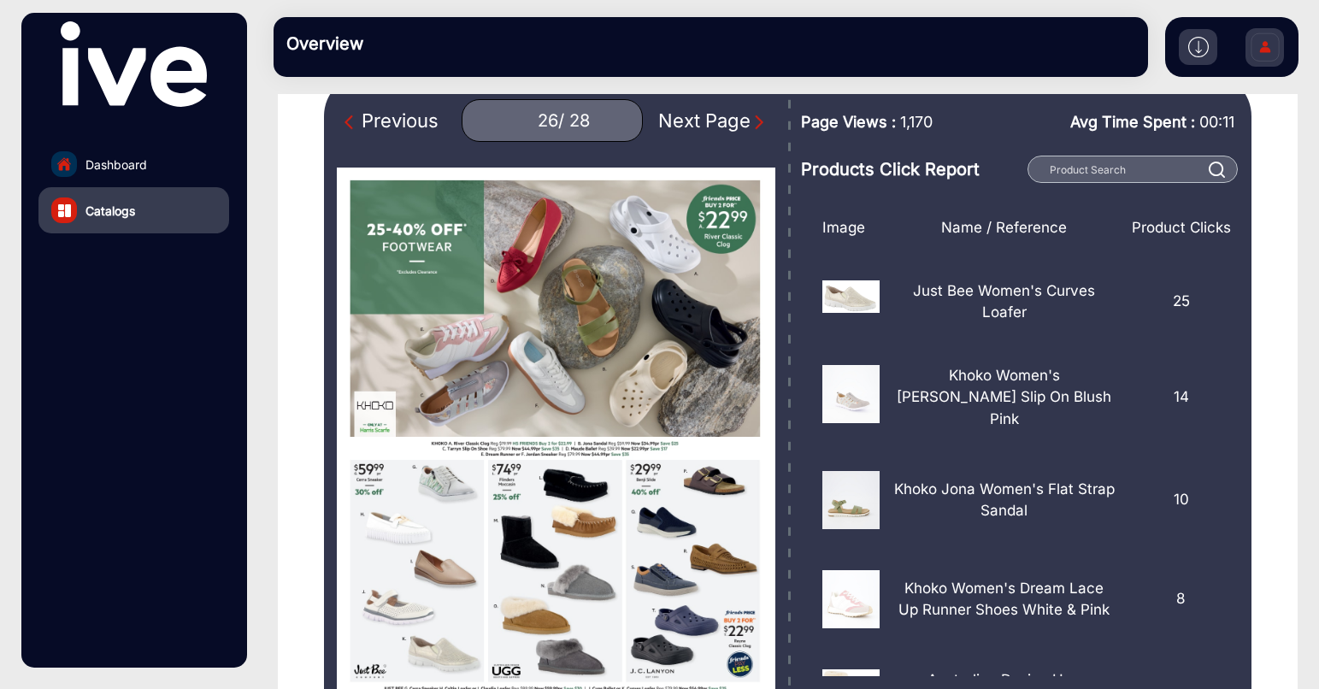
click at [345, 125] on img "Previous Page" at bounding box center [353, 122] width 17 height 17
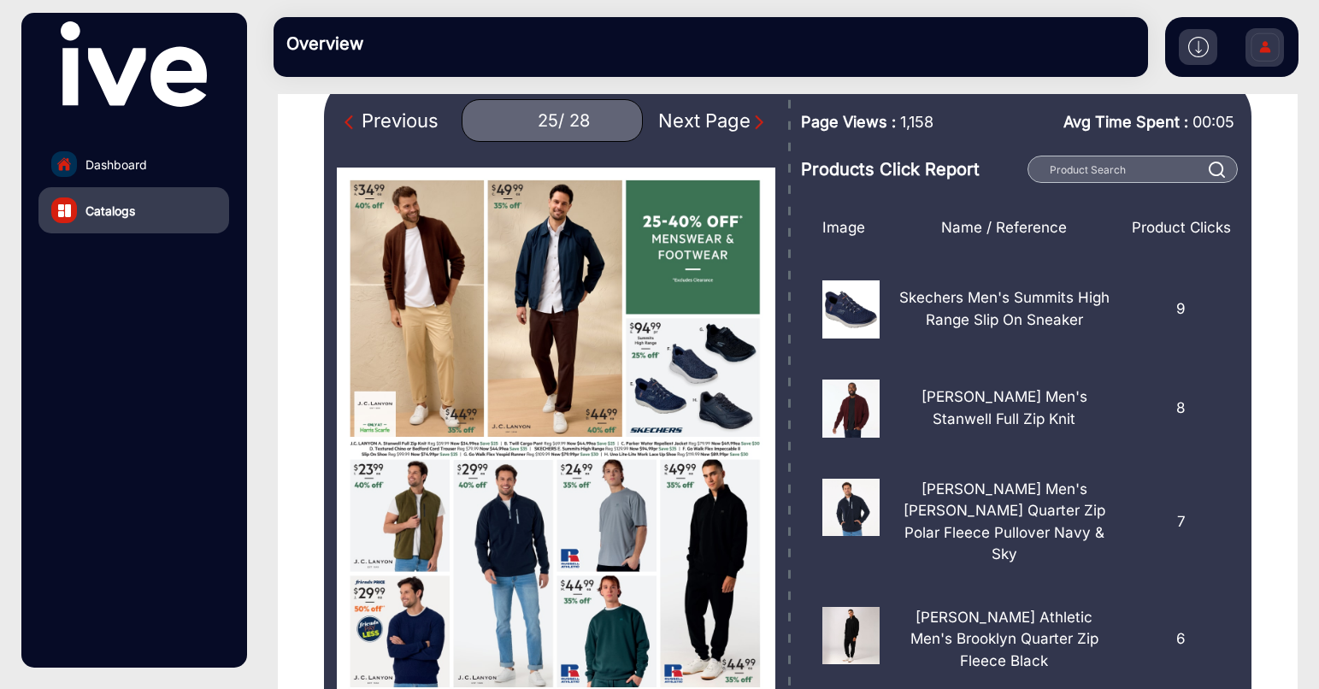
click at [345, 125] on img "Previous Page" at bounding box center [353, 122] width 17 height 17
type input "24"
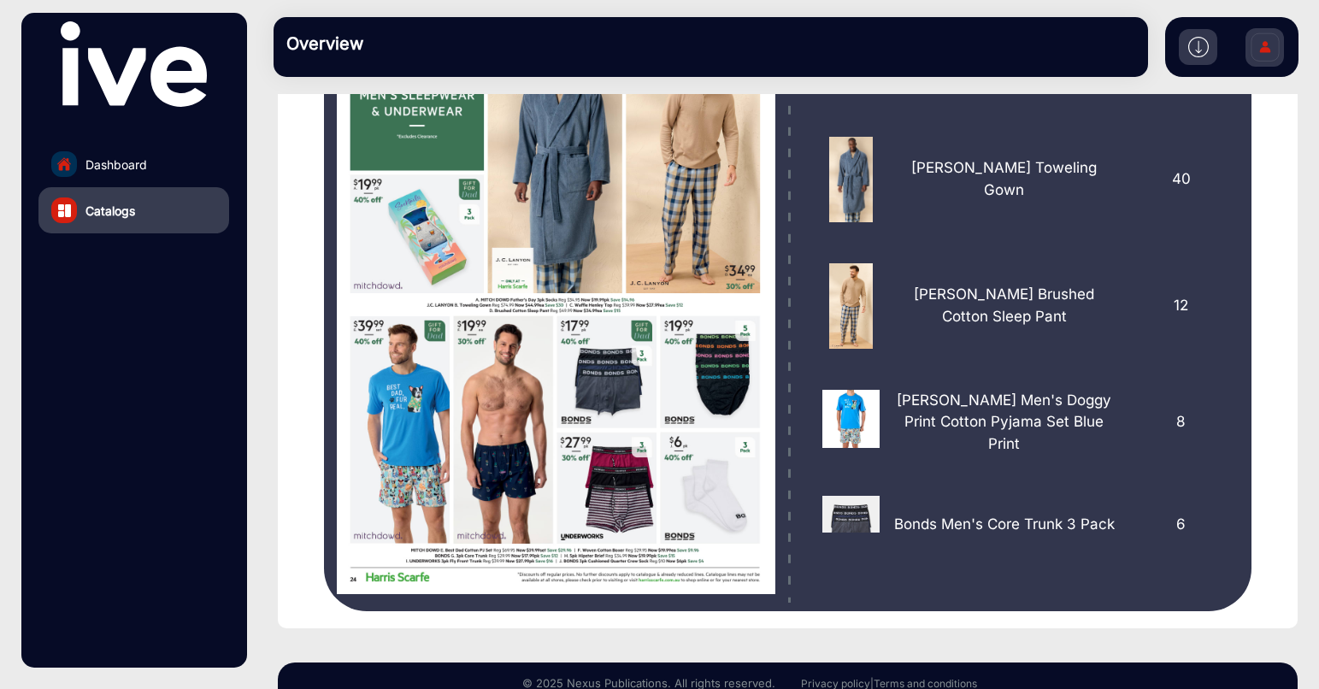
scroll to position [380, 0]
